Goal: Use online tool/utility: Utilize a website feature to perform a specific function

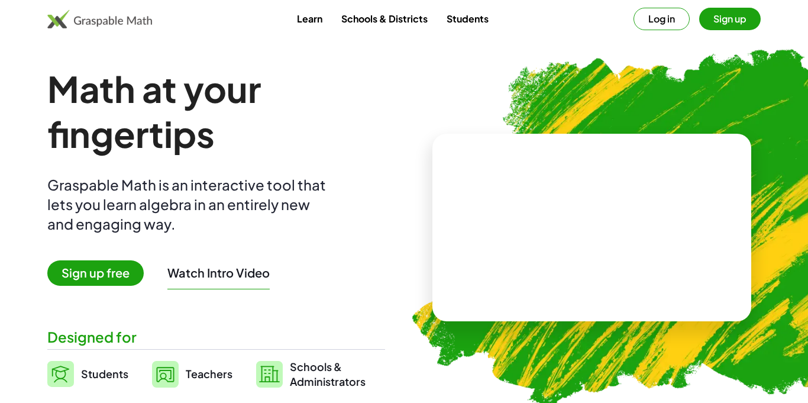
click at [669, 24] on button "Log in" at bounding box center [661, 19] width 56 height 22
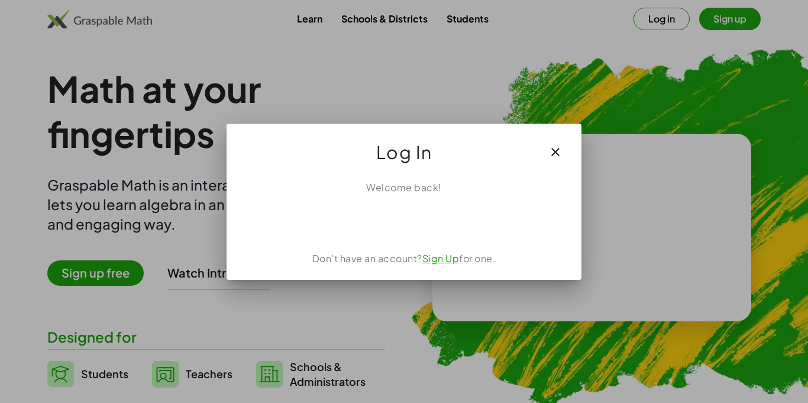
click at [546, 134] on div "Log In" at bounding box center [403, 147] width 355 height 47
click at [558, 149] on icon "button" at bounding box center [555, 152] width 14 height 14
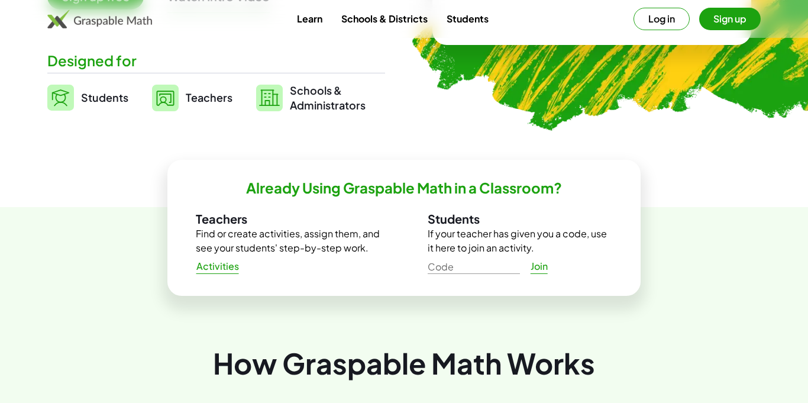
scroll to position [278, 0]
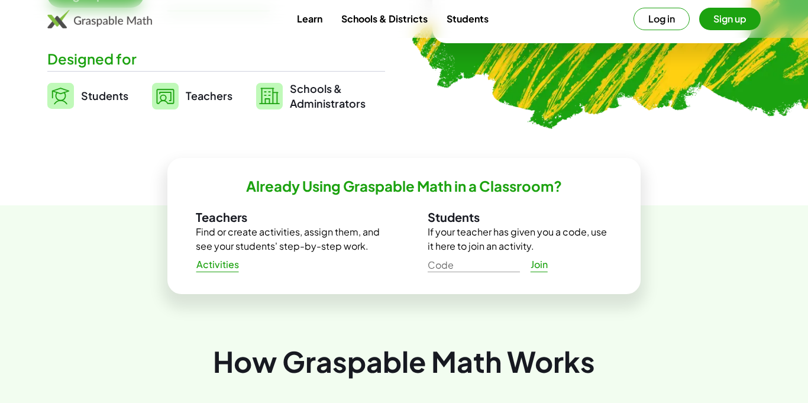
click at [79, 99] on link "Students" at bounding box center [87, 96] width 81 height 30
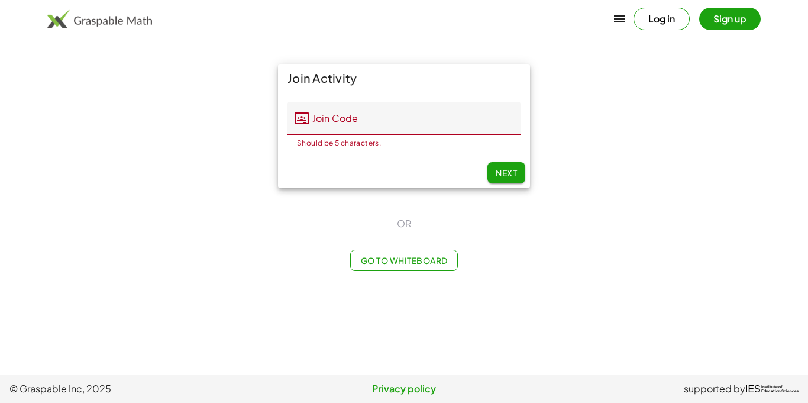
click at [397, 261] on span "Go to Whiteboard" at bounding box center [403, 260] width 87 height 11
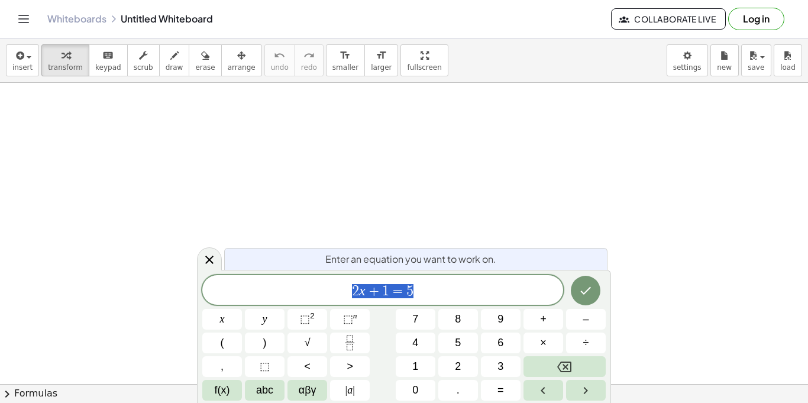
scroll to position [1, 0]
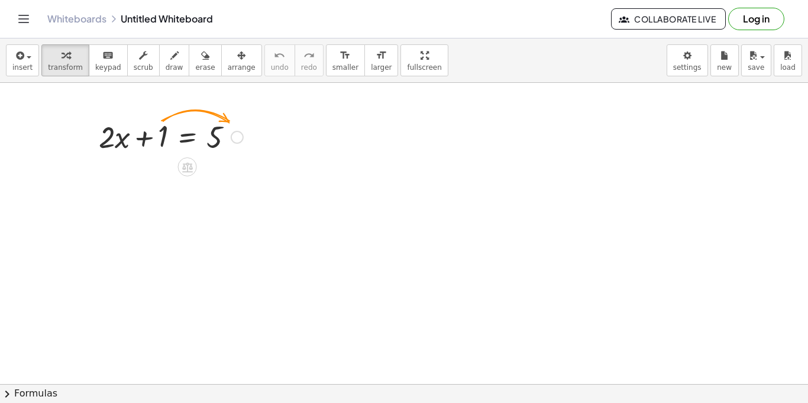
click at [236, 137] on div at bounding box center [237, 137] width 13 height 13
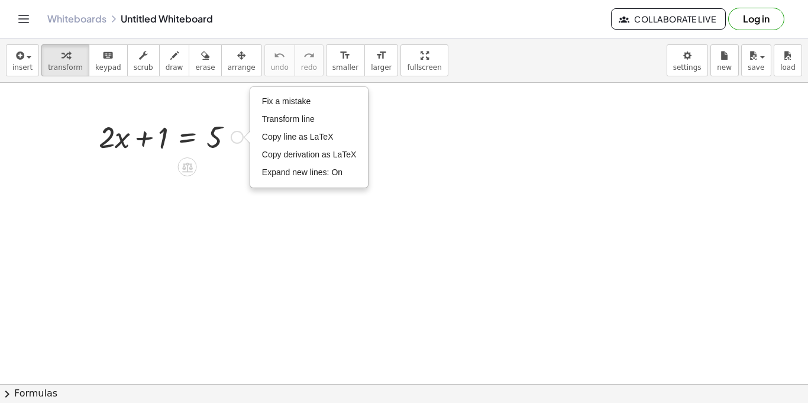
click at [236, 137] on div "Fix a mistake Transform line Copy line as LaTeX Copy derivation as LaTeX Expand…" at bounding box center [237, 137] width 13 height 13
click at [210, 133] on div at bounding box center [171, 136] width 156 height 40
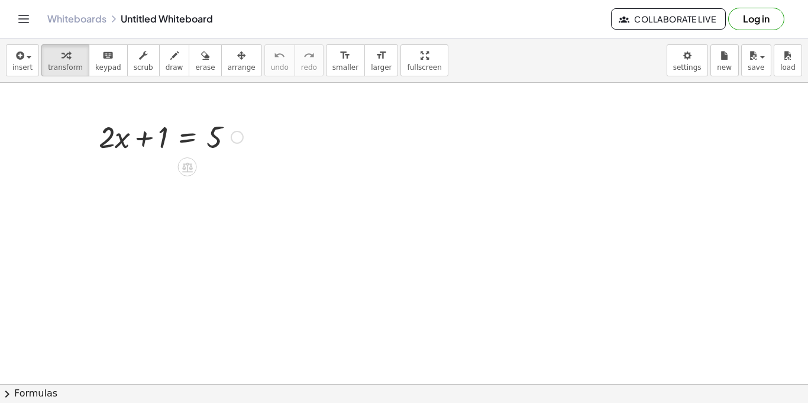
click at [210, 133] on div at bounding box center [171, 136] width 156 height 40
click at [160, 122] on div at bounding box center [171, 136] width 156 height 40
click at [183, 168] on icon at bounding box center [187, 167] width 11 height 10
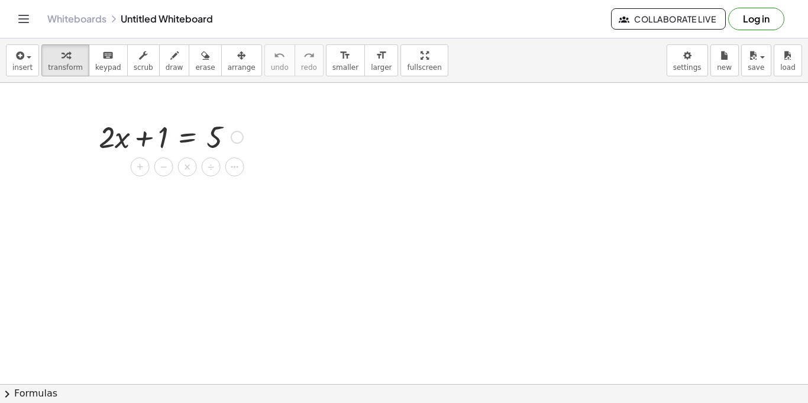
click at [229, 132] on div at bounding box center [171, 136] width 156 height 40
click at [235, 137] on div "Fix a mistake Transform line Copy line as LaTeX Copy derivation as LaTeX Expand…" at bounding box center [237, 137] width 13 height 13
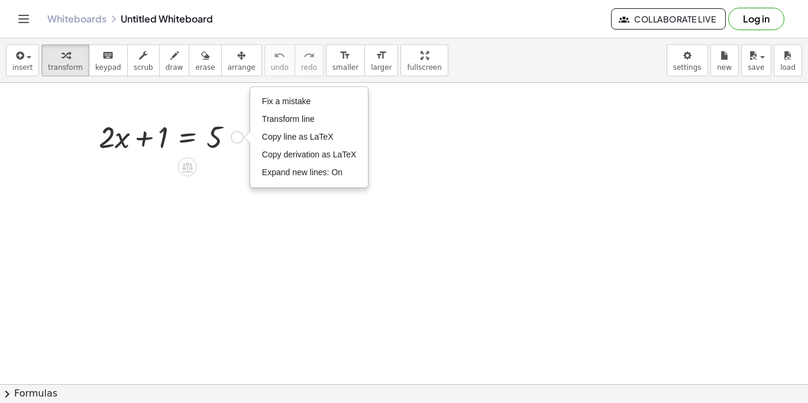
click at [235, 137] on div "Fix a mistake Transform line Copy line as LaTeX Copy derivation as LaTeX Expand…" at bounding box center [237, 137] width 13 height 13
click at [277, 106] on li "Fix a mistake" at bounding box center [309, 102] width 101 height 18
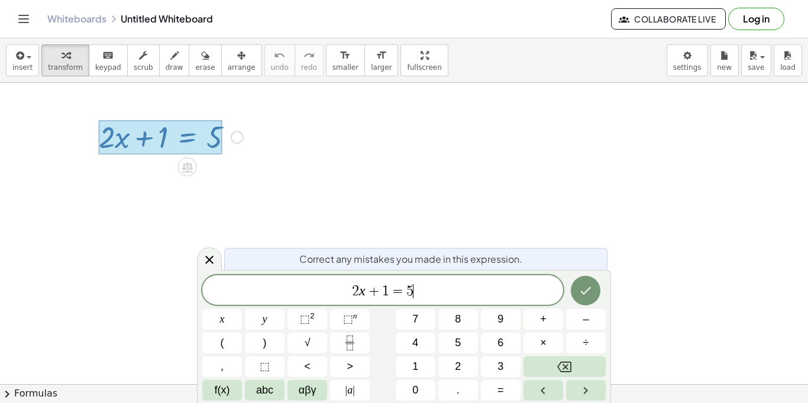
scroll to position [2, 0]
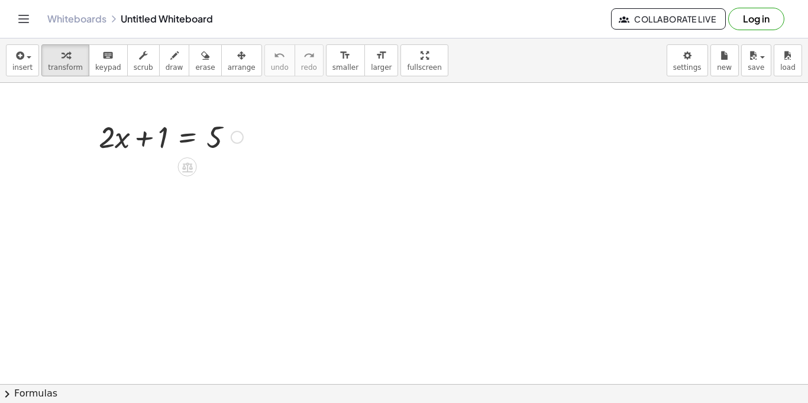
click at [158, 139] on div at bounding box center [171, 136] width 156 height 40
click at [184, 135] on div at bounding box center [171, 136] width 156 height 40
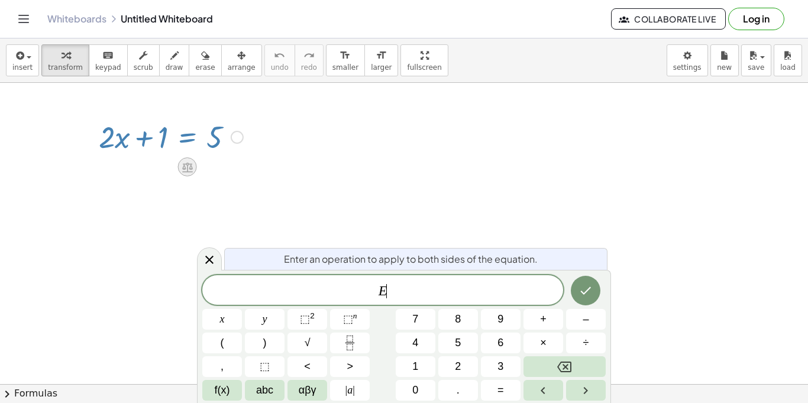
click at [181, 166] on icon at bounding box center [187, 167] width 12 height 12
click at [163, 163] on span "−" at bounding box center [163, 166] width 7 height 17
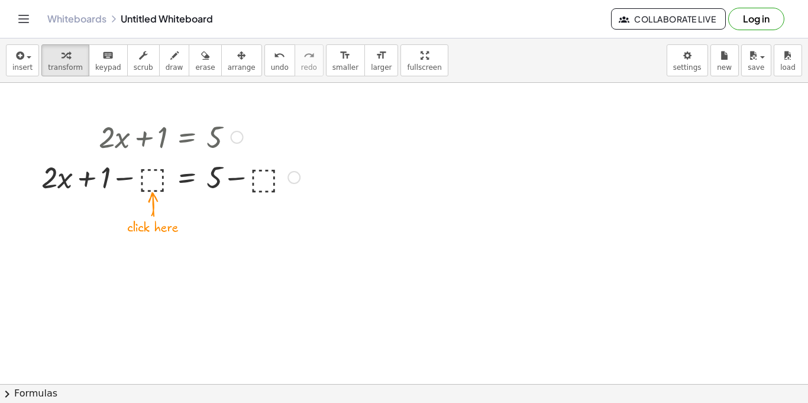
click at [161, 175] on div at bounding box center [170, 176] width 270 height 40
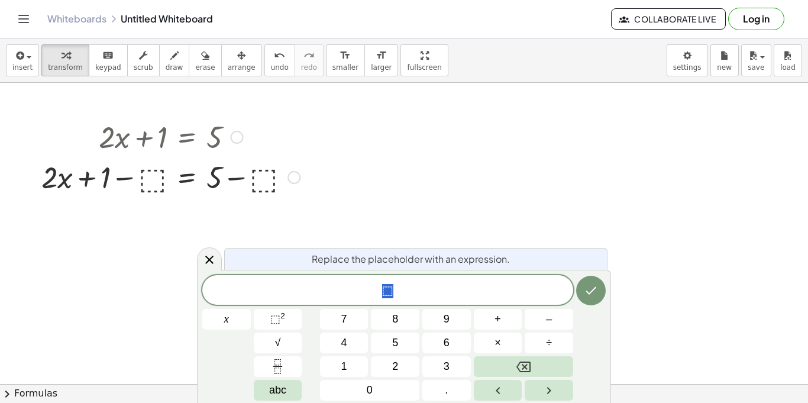
scroll to position [3, 0]
click at [142, 180] on div at bounding box center [170, 176] width 270 height 40
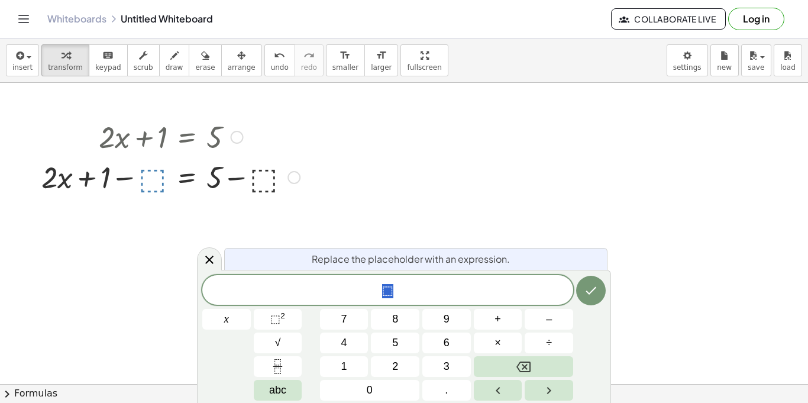
click at [142, 180] on div at bounding box center [170, 176] width 270 height 40
click at [591, 297] on icon "Done" at bounding box center [591, 290] width 14 height 14
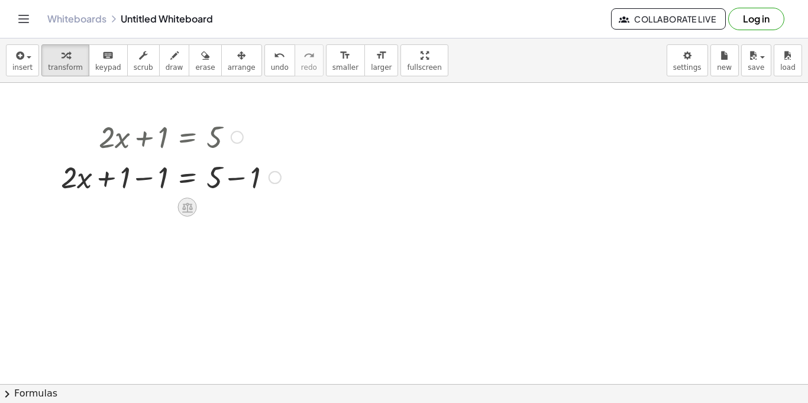
click at [187, 210] on icon at bounding box center [187, 207] width 11 height 10
click at [165, 205] on span "−" at bounding box center [163, 207] width 7 height 17
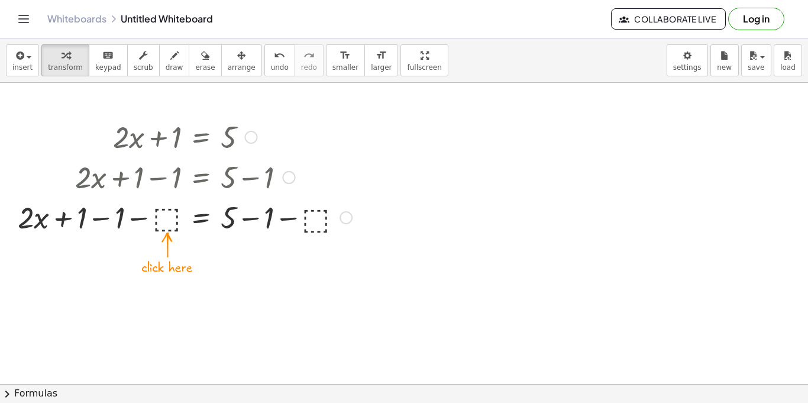
click at [309, 219] on div at bounding box center [185, 216] width 346 height 40
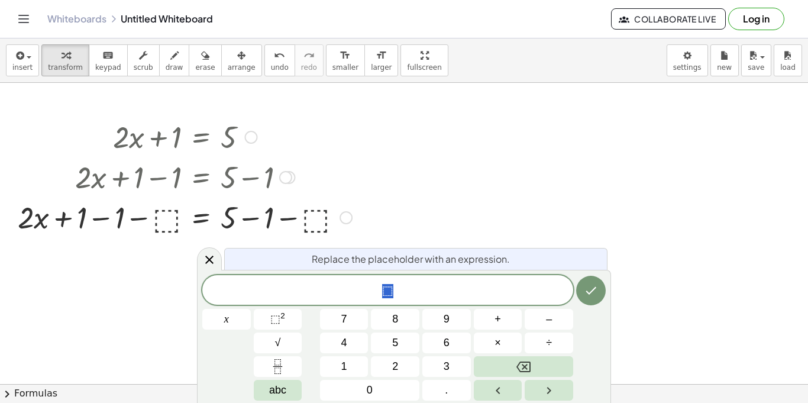
scroll to position [4, 0]
click at [315, 218] on div at bounding box center [185, 216] width 346 height 40
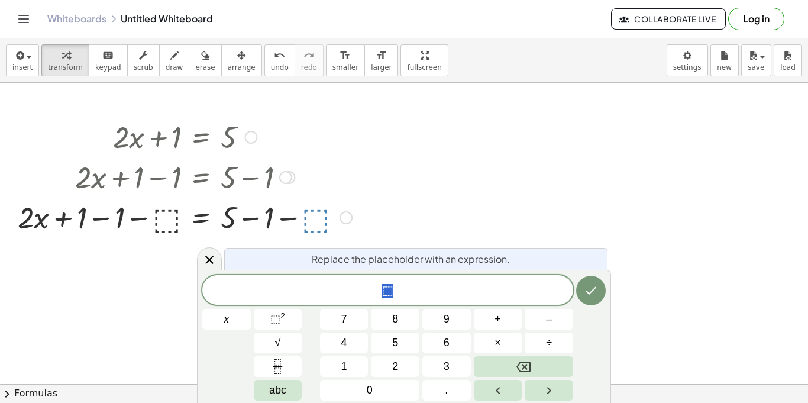
click at [388, 302] on div "* ⬚" at bounding box center [387, 290] width 371 height 30
click at [585, 290] on icon "Done" at bounding box center [591, 290] width 14 height 14
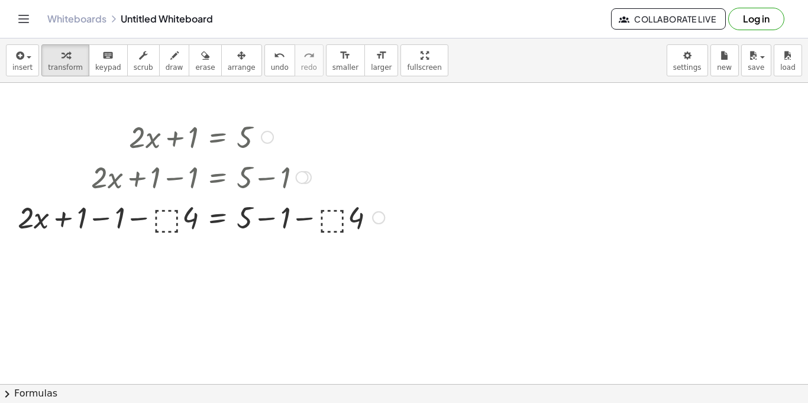
click at [182, 215] on div at bounding box center [201, 216] width 378 height 40
click at [274, 61] on icon "undo" at bounding box center [279, 55] width 11 height 14
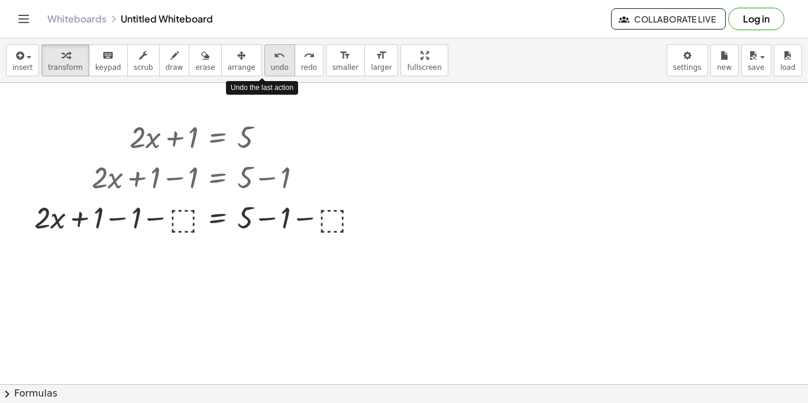
click at [271, 66] on span "undo" at bounding box center [280, 67] width 18 height 8
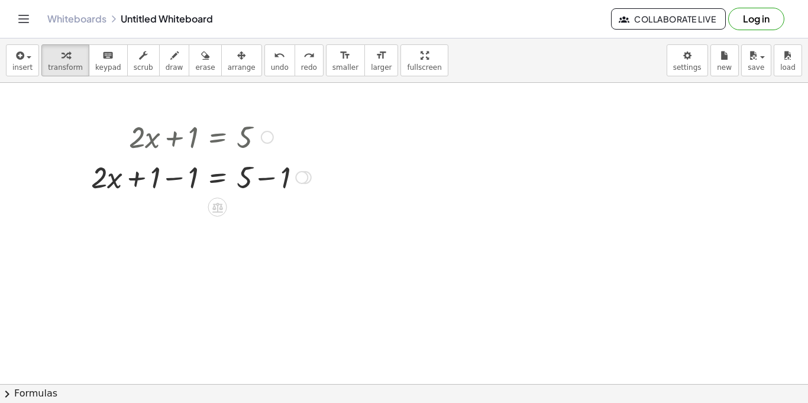
click at [303, 177] on div at bounding box center [301, 177] width 13 height 13
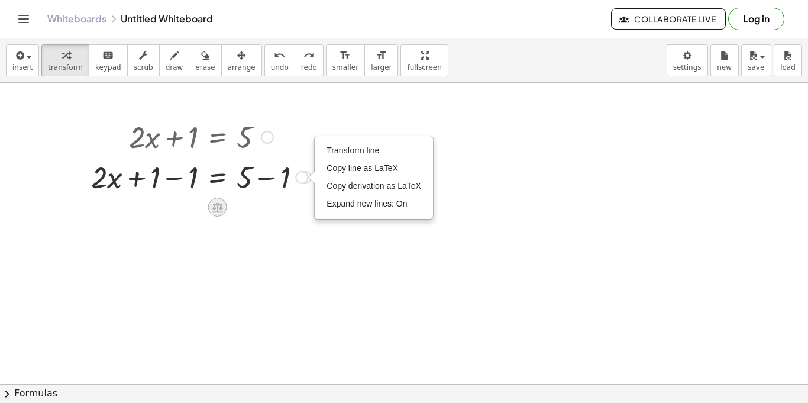
click at [213, 207] on icon at bounding box center [217, 207] width 12 height 12
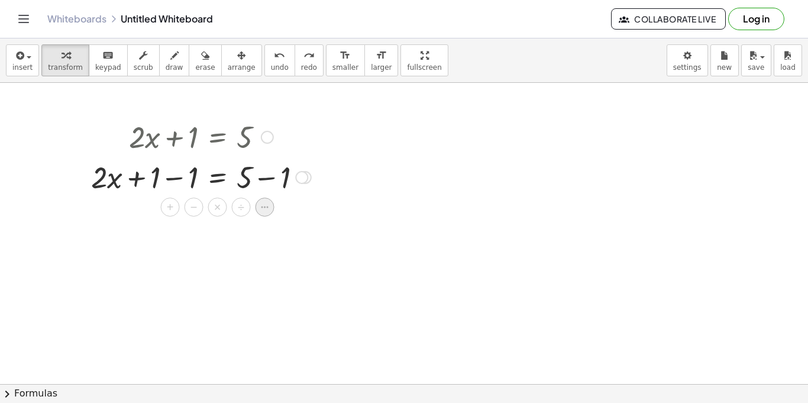
click at [265, 211] on icon at bounding box center [265, 207] width 11 height 11
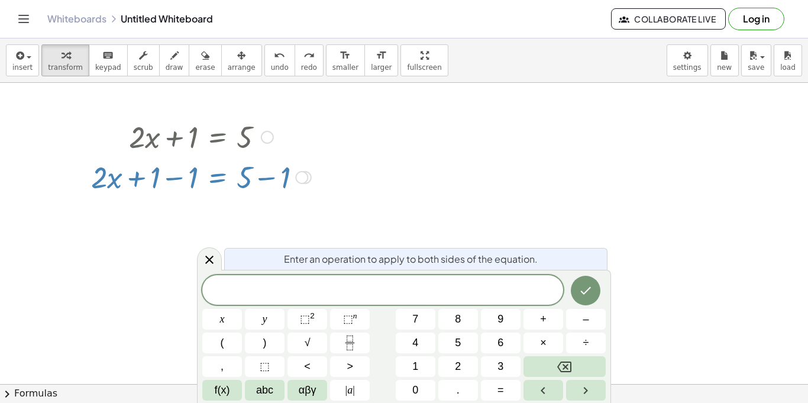
scroll to position [6, 0]
click at [582, 296] on icon "Done" at bounding box center [585, 290] width 14 height 14
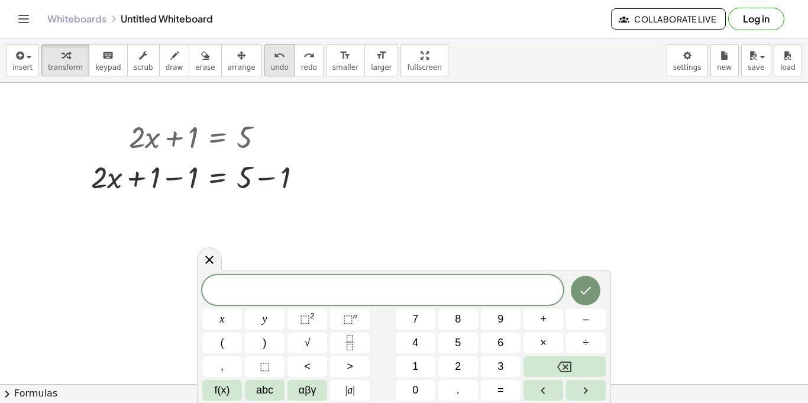
click at [274, 61] on icon "undo" at bounding box center [279, 55] width 11 height 14
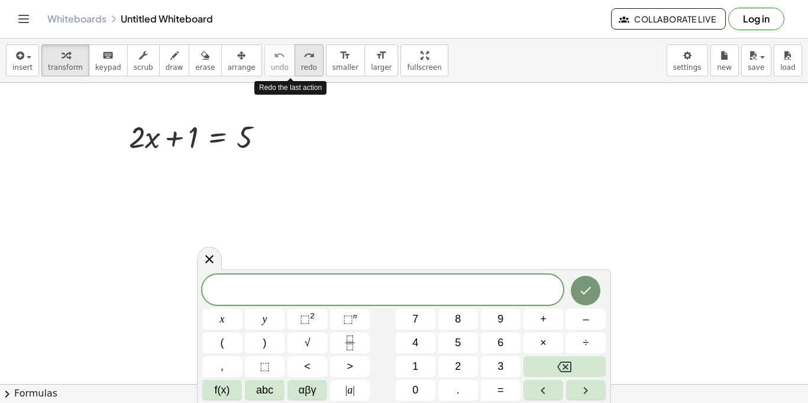
click at [303, 58] on icon "redo" at bounding box center [308, 55] width 11 height 14
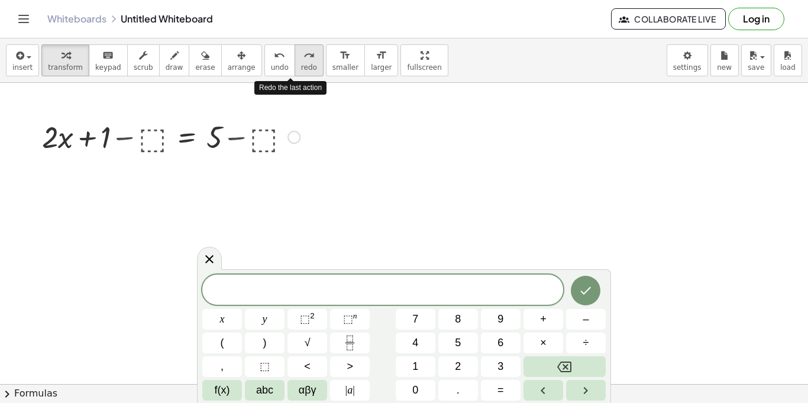
click at [303, 58] on icon "redo" at bounding box center [308, 55] width 11 height 14
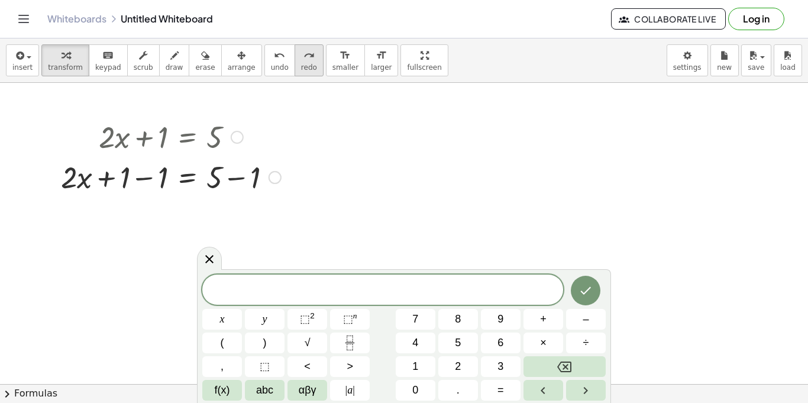
click at [301, 66] on span "redo" at bounding box center [309, 67] width 16 height 8
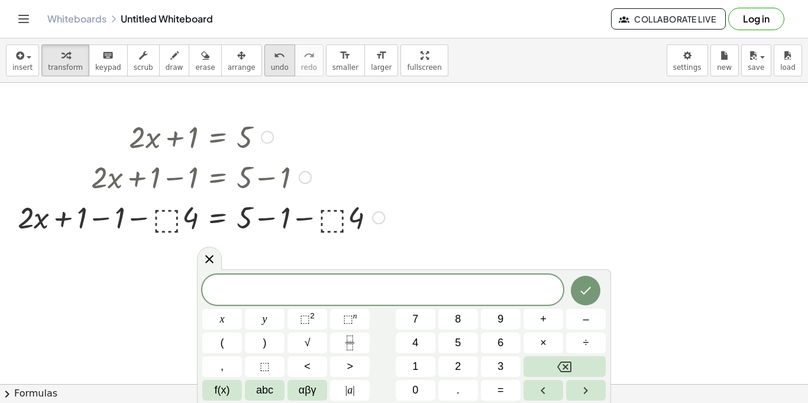
click at [264, 51] on button "undo undo" at bounding box center [279, 60] width 31 height 32
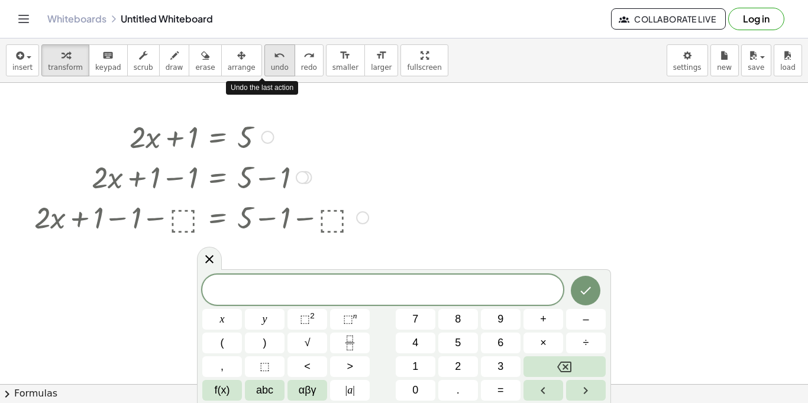
click at [264, 51] on button "undo undo" at bounding box center [279, 60] width 31 height 32
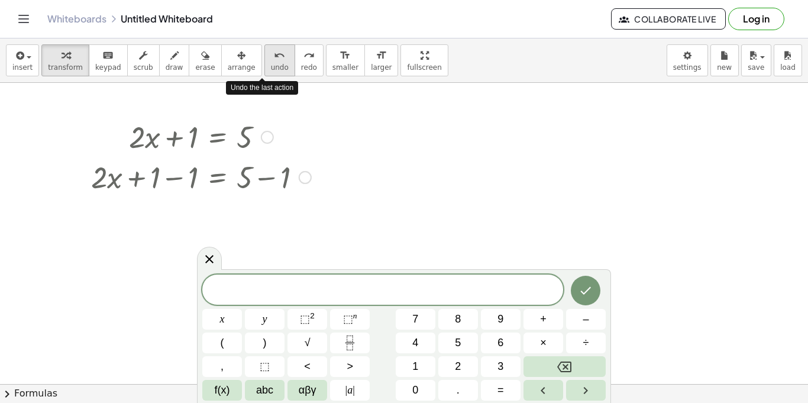
click at [264, 51] on button "undo undo" at bounding box center [279, 60] width 31 height 32
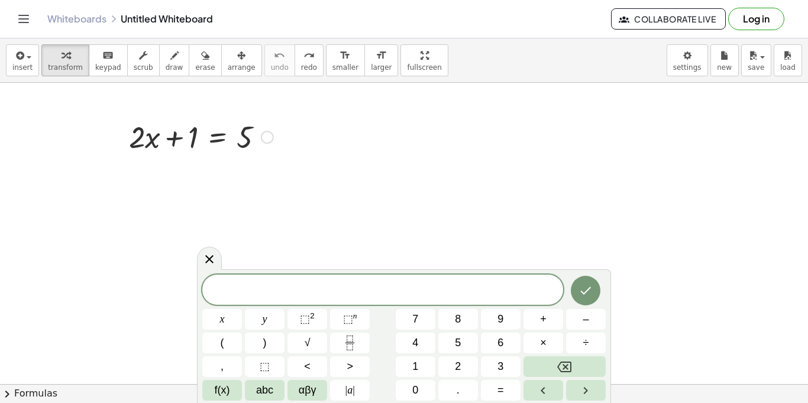
click at [267, 133] on div at bounding box center [267, 137] width 13 height 13
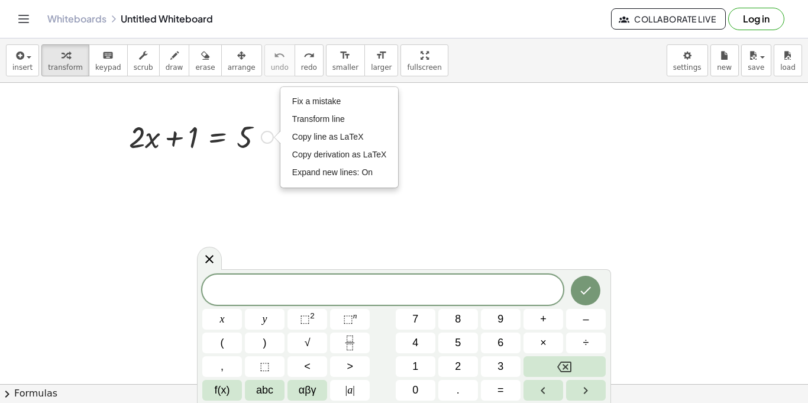
drag, startPoint x: 129, startPoint y: 148, endPoint x: 145, endPoint y: 139, distance: 19.1
click at [145, 139] on div at bounding box center [201, 136] width 156 height 40
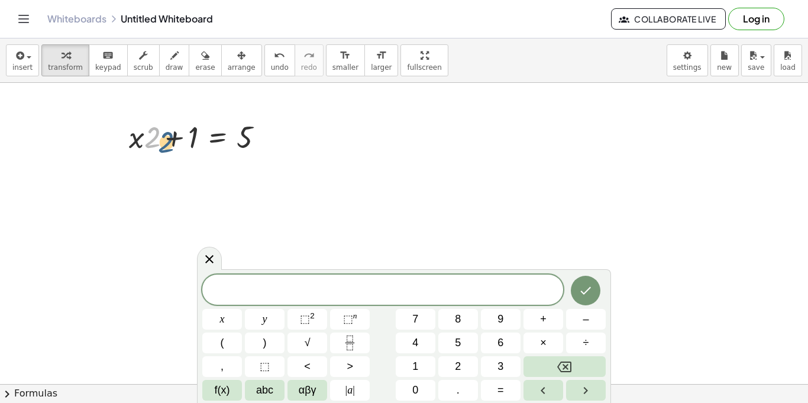
drag, startPoint x: 145, startPoint y: 139, endPoint x: 171, endPoint y: 147, distance: 26.7
click at [171, 147] on div at bounding box center [201, 136] width 156 height 40
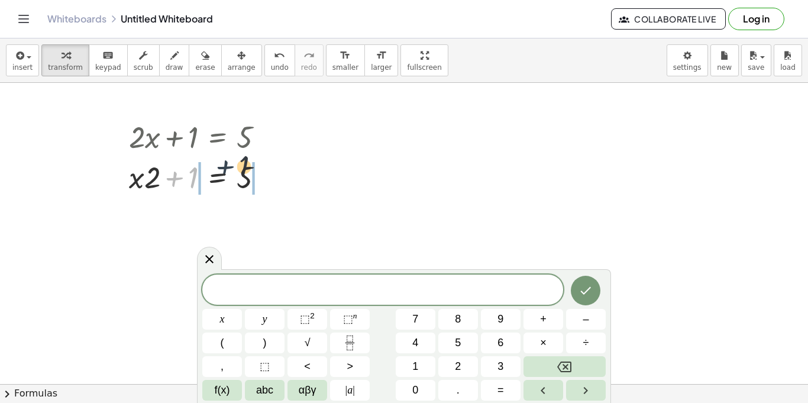
drag, startPoint x: 179, startPoint y: 178, endPoint x: 235, endPoint y: 164, distance: 57.8
click at [235, 164] on div at bounding box center [201, 176] width 156 height 40
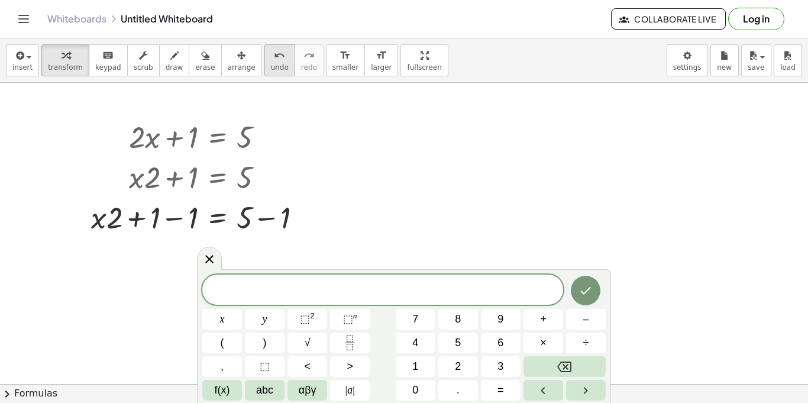
click at [273, 66] on button "undo undo" at bounding box center [279, 60] width 31 height 32
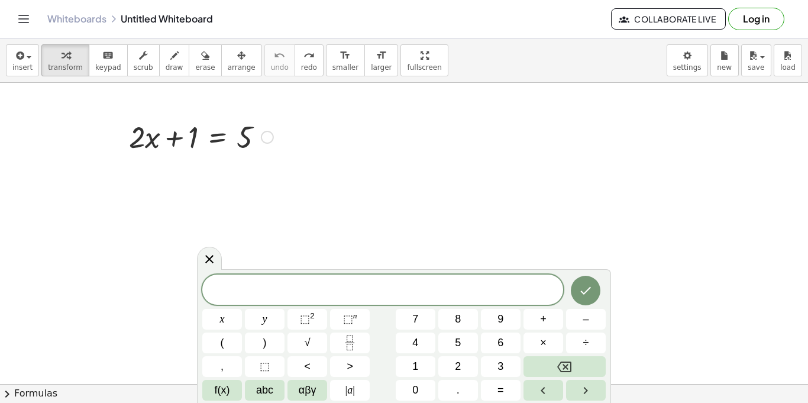
click at [272, 134] on div at bounding box center [267, 137] width 13 height 13
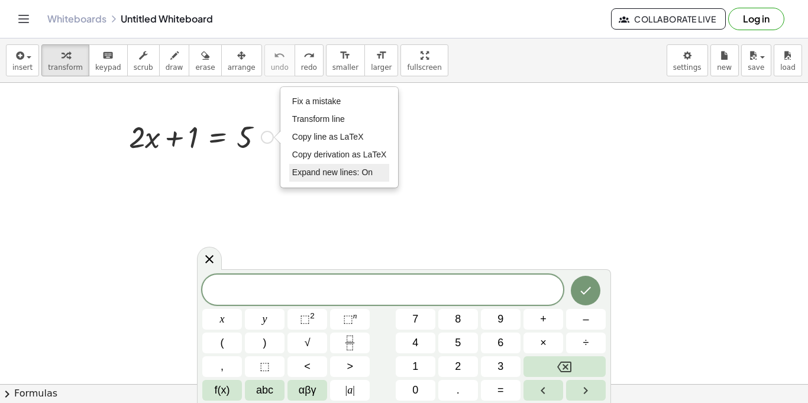
click at [347, 176] on span "Expand new lines: On" at bounding box center [332, 171] width 80 height 9
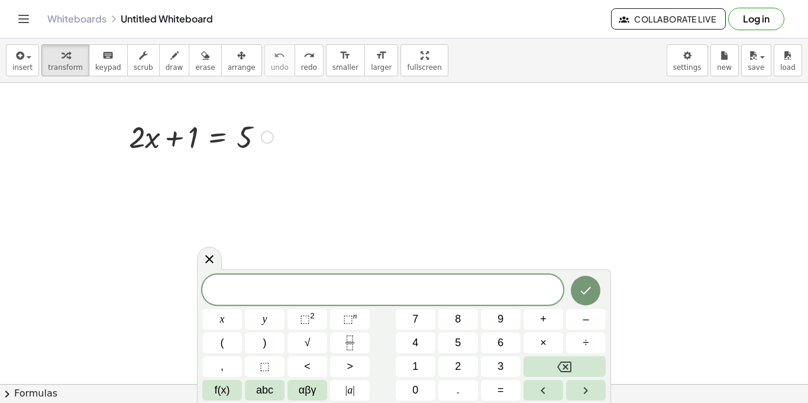
click at [270, 129] on div at bounding box center [201, 136] width 156 height 40
click at [268, 133] on div "Fix a mistake Transform line Copy line as LaTeX Copy derivation as LaTeX Expand…" at bounding box center [267, 137] width 13 height 13
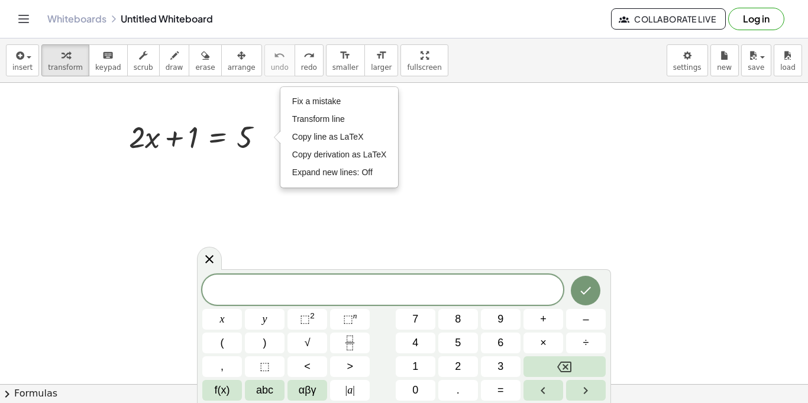
click at [244, 296] on span at bounding box center [382, 290] width 361 height 18
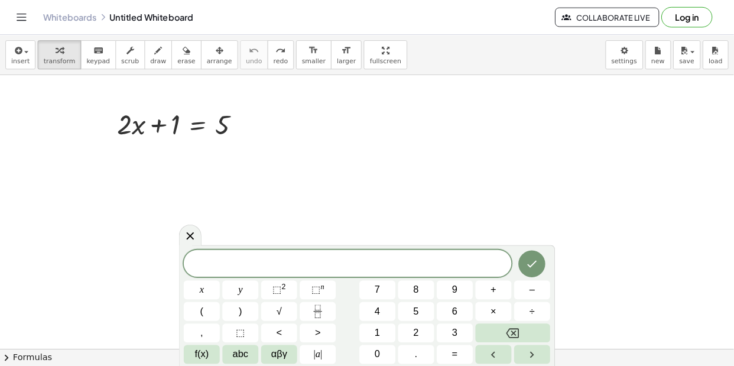
scroll to position [7, 0]
click at [579, 280] on button "Done" at bounding box center [586, 290] width 30 height 30
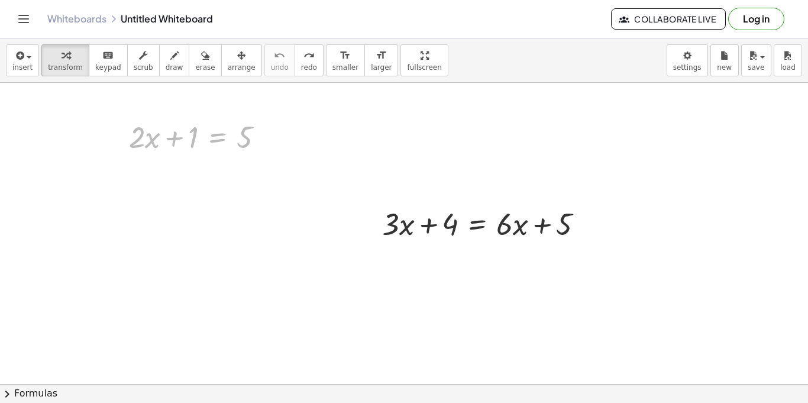
drag, startPoint x: 204, startPoint y: 129, endPoint x: 0, endPoint y: 393, distance: 333.4
click at [0, 393] on div "insert select one: Math Expression Function Text Youtube Video Graphing Geometr…" at bounding box center [404, 220] width 808 height 364
drag, startPoint x: 232, startPoint y: 138, endPoint x: 4, endPoint y: 393, distance: 342.5
click at [4, 393] on div "insert select one: Math Expression Function Text Youtube Video Graphing Geometr…" at bounding box center [404, 220] width 808 height 364
click at [397, 73] on div "insert select one: Math Expression Function Text Youtube Video Graphing Geometr…" at bounding box center [404, 220] width 808 height 364
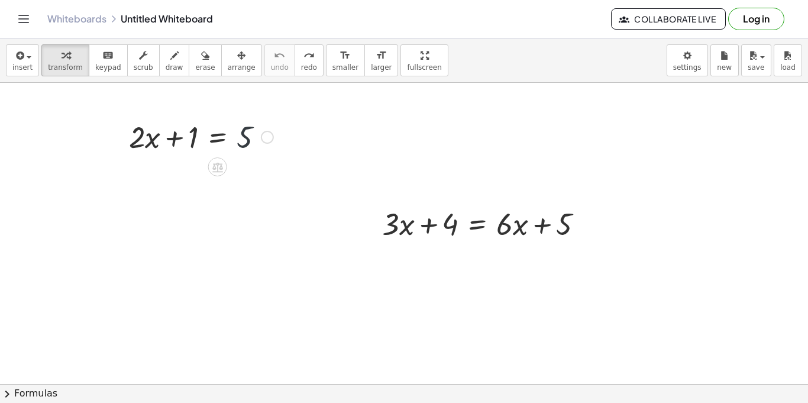
click at [245, 144] on div at bounding box center [201, 136] width 156 height 40
drag, startPoint x: 245, startPoint y: 144, endPoint x: 185, endPoint y: 255, distance: 127.0
drag, startPoint x: 205, startPoint y: 134, endPoint x: 731, endPoint y: 69, distance: 530.1
click at [731, 69] on div "insert select one: Math Expression Function Text Youtube Video Graphing Geometr…" at bounding box center [404, 220] width 808 height 364
drag, startPoint x: 420, startPoint y: 228, endPoint x: 425, endPoint y: 239, distance: 11.9
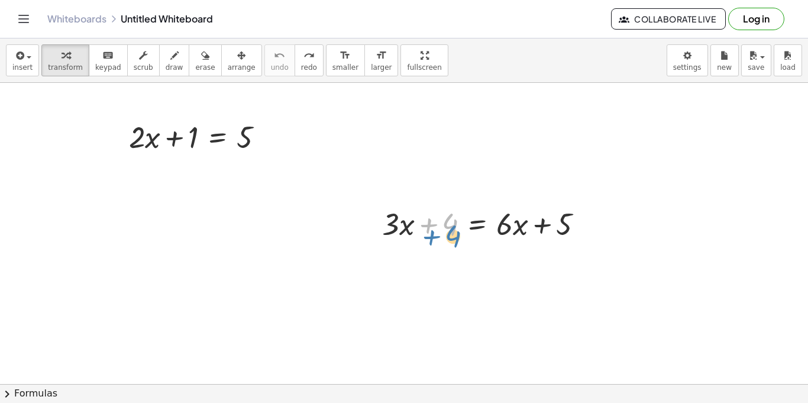
click at [425, 239] on div at bounding box center [487, 223] width 222 height 40
click at [439, 223] on div at bounding box center [487, 223] width 222 height 40
click at [476, 255] on icon at bounding box center [477, 254] width 11 height 10
drag, startPoint x: 508, startPoint y: 223, endPoint x: 439, endPoint y: 220, distance: 69.3
click at [439, 220] on div at bounding box center [487, 223] width 222 height 40
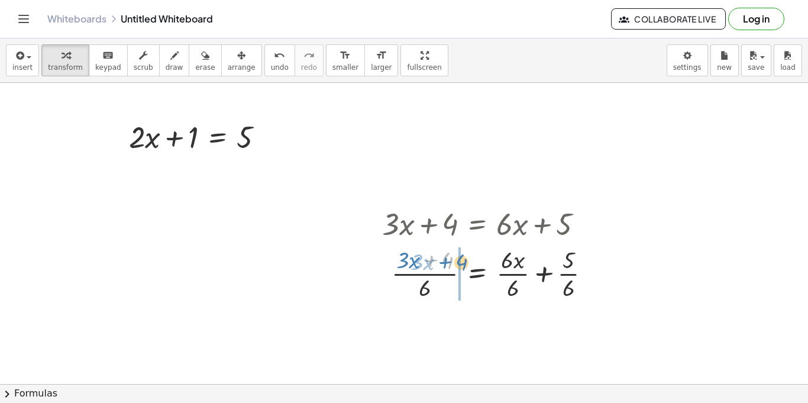
drag, startPoint x: 446, startPoint y: 262, endPoint x: 455, endPoint y: 261, distance: 8.9
click at [455, 261] on div at bounding box center [491, 272] width 230 height 59
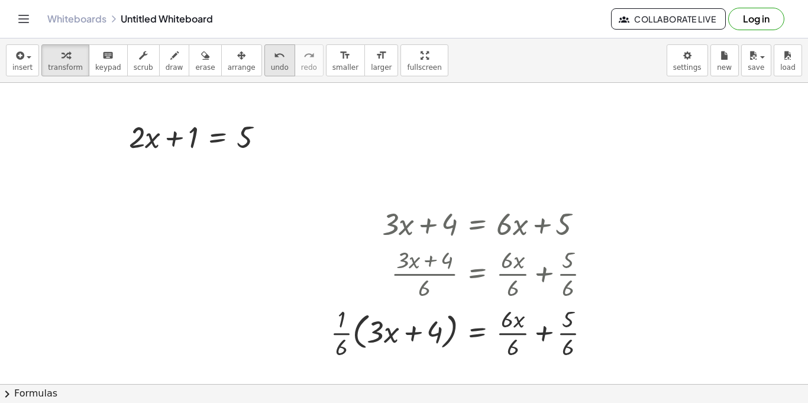
click at [274, 54] on icon "undo" at bounding box center [279, 55] width 11 height 14
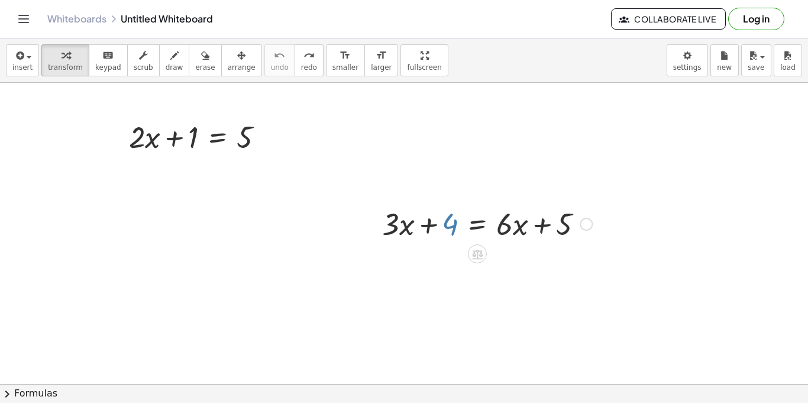
click at [445, 224] on div at bounding box center [487, 223] width 222 height 40
drag, startPoint x: 445, startPoint y: 224, endPoint x: 526, endPoint y: 223, distance: 80.4
click at [526, 223] on div at bounding box center [487, 223] width 222 height 40
click at [427, 230] on div at bounding box center [487, 223] width 222 height 40
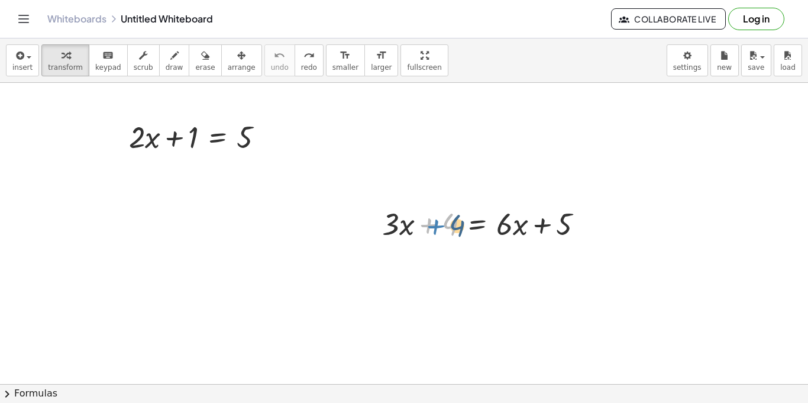
click at [433, 230] on div at bounding box center [487, 223] width 222 height 40
click at [247, 137] on div at bounding box center [201, 136] width 156 height 40
click at [263, 132] on div "Fix a mistake Transform line Copy line as LaTeX Copy derivation as LaTeX Expand…" at bounding box center [267, 137] width 13 height 13
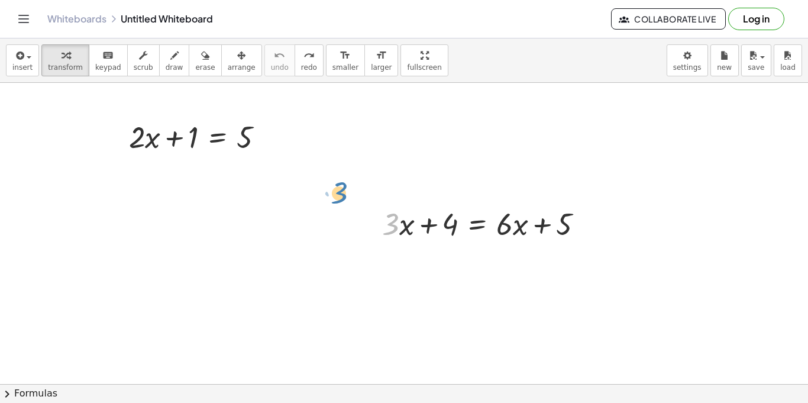
drag, startPoint x: 387, startPoint y: 220, endPoint x: 304, endPoint y: 186, distance: 89.4
drag, startPoint x: 397, startPoint y: 222, endPoint x: 409, endPoint y: 232, distance: 15.5
click at [409, 232] on div at bounding box center [487, 223] width 222 height 40
drag, startPoint x: 406, startPoint y: 231, endPoint x: 432, endPoint y: 249, distance: 31.5
drag, startPoint x: 563, startPoint y: 231, endPoint x: 382, endPoint y: 236, distance: 181.6
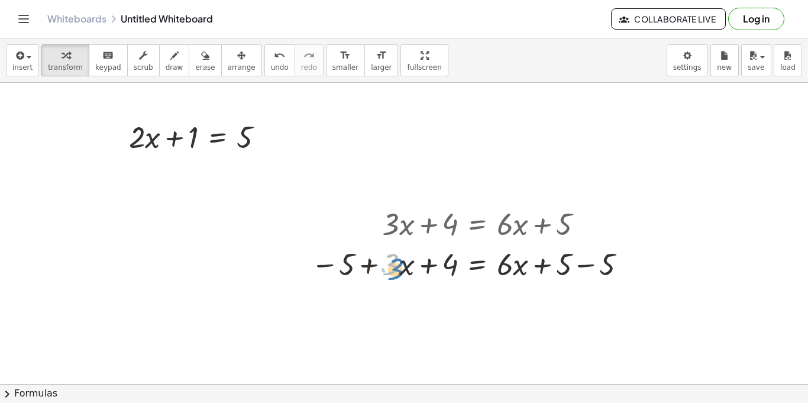
click at [398, 268] on div at bounding box center [471, 263] width 332 height 40
drag, startPoint x: 347, startPoint y: 254, endPoint x: 443, endPoint y: 402, distance: 176.4
click at [443, 402] on div "insert select one: Math Expression Function Text Youtube Video Graphing Geometr…" at bounding box center [404, 220] width 808 height 364
drag, startPoint x: 404, startPoint y: 227, endPoint x: 461, endPoint y: 196, distance: 65.1
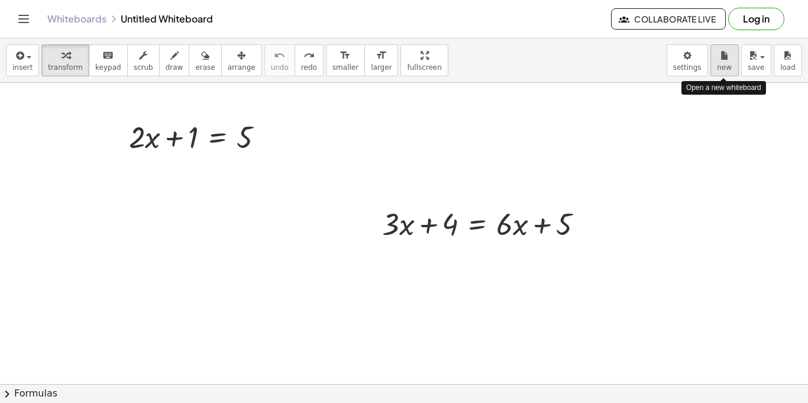
click at [725, 68] on span "new" at bounding box center [724, 67] width 15 height 8
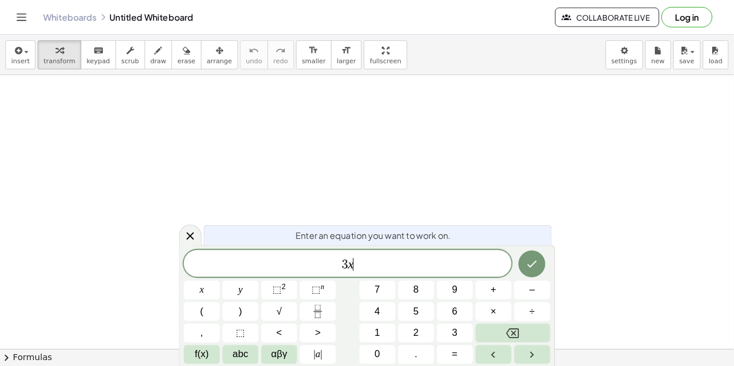
scroll to position [2, 0]
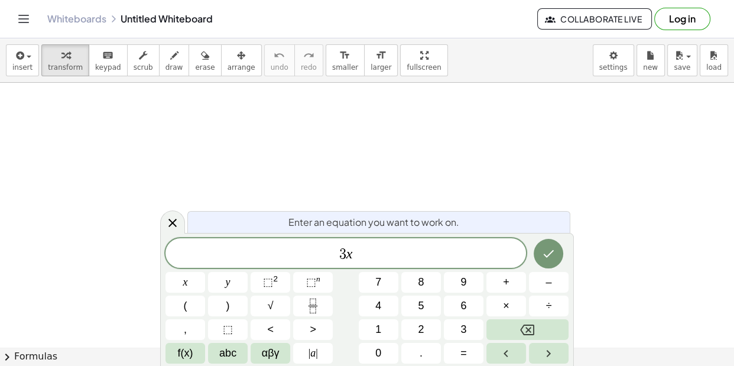
click at [373, 261] on span "3 x ​" at bounding box center [346, 254] width 361 height 17
click at [551, 251] on icon "Done" at bounding box center [549, 254] width 14 height 14
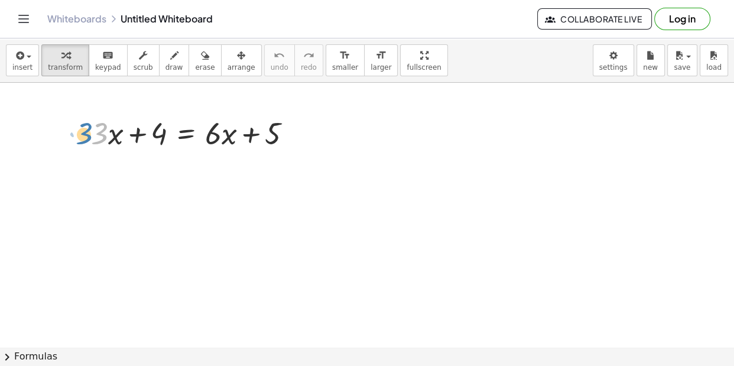
drag, startPoint x: 108, startPoint y: 127, endPoint x: 96, endPoint y: 127, distance: 11.8
click at [96, 127] on div at bounding box center [196, 132] width 222 height 40
drag, startPoint x: 111, startPoint y: 141, endPoint x: 233, endPoint y: 142, distance: 122.4
click at [233, 142] on div at bounding box center [196, 132] width 222 height 40
drag, startPoint x: 161, startPoint y: 132, endPoint x: 278, endPoint y: 143, distance: 117.5
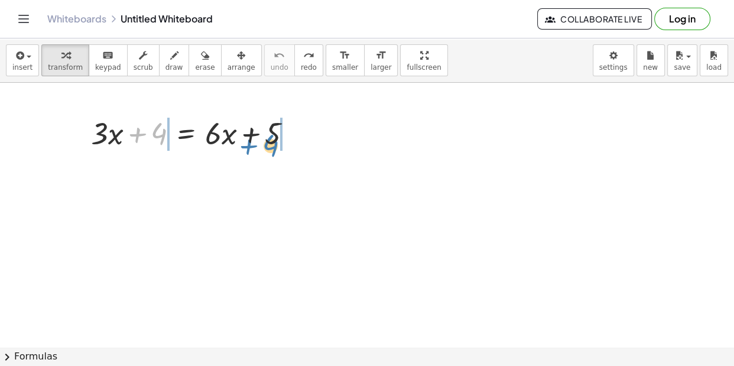
click at [278, 143] on div at bounding box center [196, 132] width 222 height 40
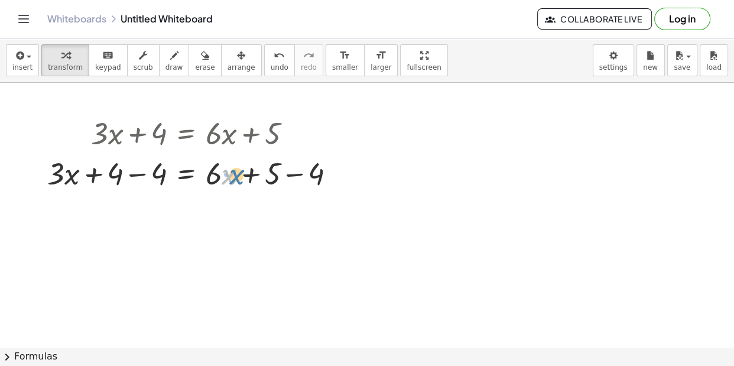
click at [228, 180] on div at bounding box center [196, 173] width 310 height 40
click at [132, 176] on div at bounding box center [196, 173] width 310 height 40
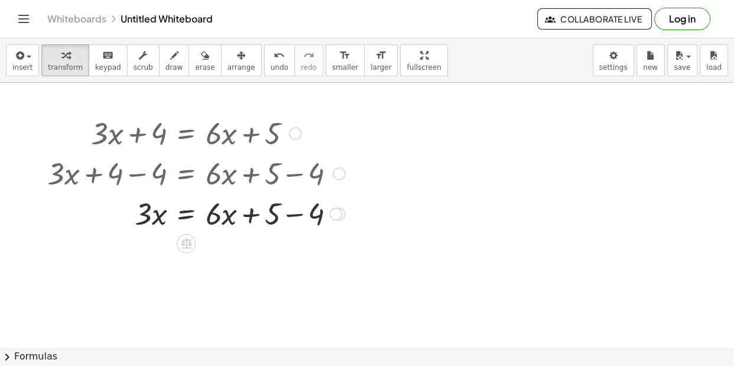
click at [297, 215] on div at bounding box center [196, 213] width 310 height 40
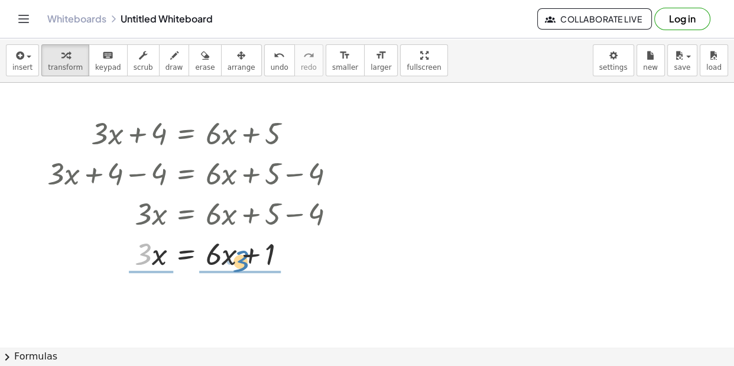
drag, startPoint x: 147, startPoint y: 261, endPoint x: 232, endPoint y: 271, distance: 85.7
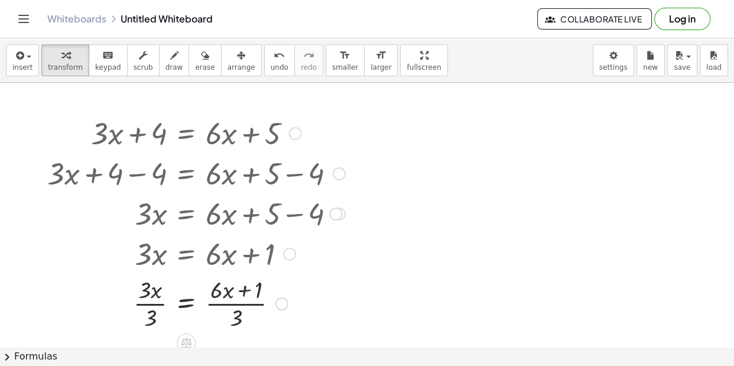
click at [155, 305] on div at bounding box center [196, 302] width 310 height 59
click at [235, 306] on div at bounding box center [196, 302] width 310 height 59
drag, startPoint x: 226, startPoint y: 294, endPoint x: 153, endPoint y: 322, distance: 79.2
click at [153, 322] on div at bounding box center [196, 302] width 310 height 59
drag, startPoint x: 226, startPoint y: 297, endPoint x: 99, endPoint y: 289, distance: 128.0
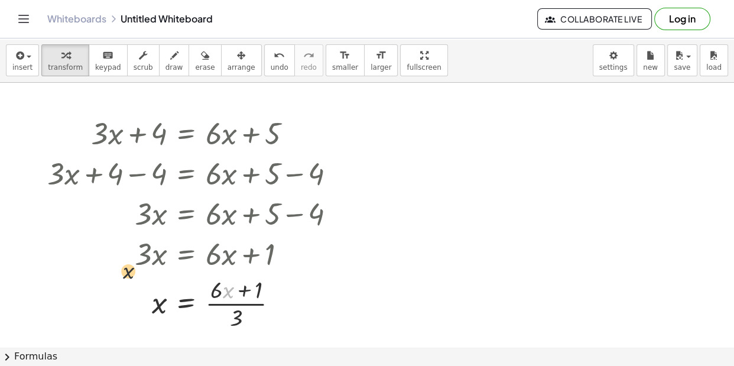
click at [99, 289] on div at bounding box center [196, 302] width 310 height 59
drag, startPoint x: 228, startPoint y: 293, endPoint x: 157, endPoint y: 315, distance: 73.9
click at [157, 315] on div at bounding box center [196, 302] width 310 height 59
drag, startPoint x: 214, startPoint y: 293, endPoint x: 151, endPoint y: 305, distance: 63.8
click at [151, 305] on div at bounding box center [196, 302] width 310 height 59
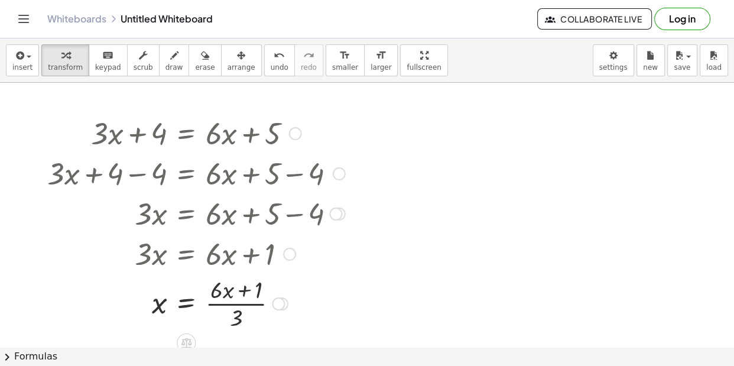
click at [242, 294] on div at bounding box center [196, 302] width 310 height 59
